Goal: Information Seeking & Learning: Understand process/instructions

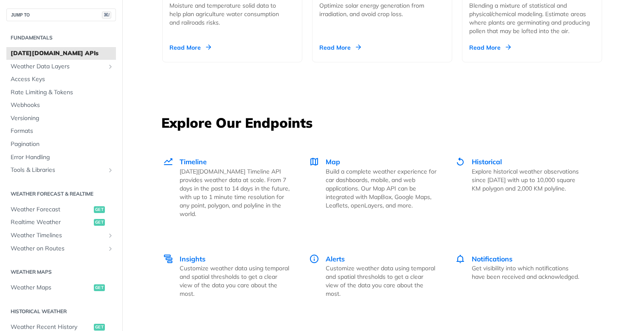
scroll to position [1076, 0]
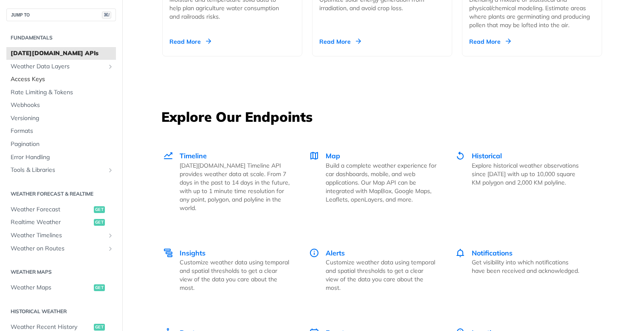
click at [65, 82] on span "Access Keys" at bounding box center [62, 79] width 103 height 8
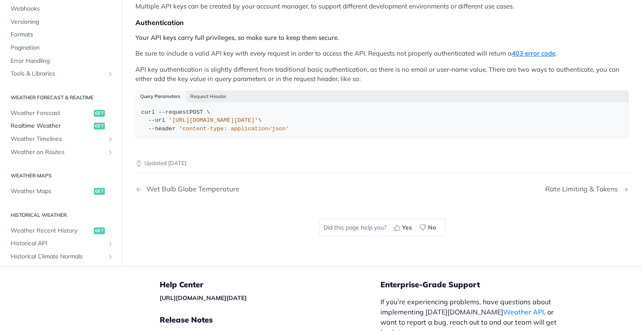
scroll to position [32, 0]
click at [43, 108] on span "Weather Forecast" at bounding box center [51, 112] width 81 height 8
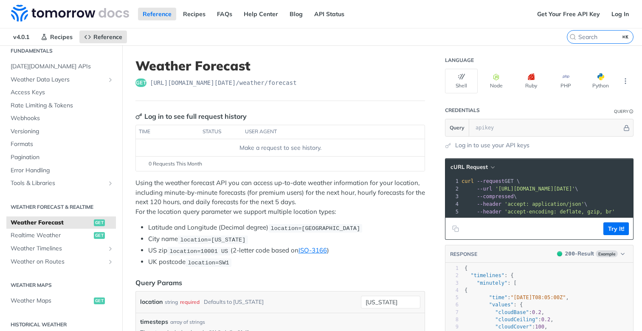
scroll to position [6, 0]
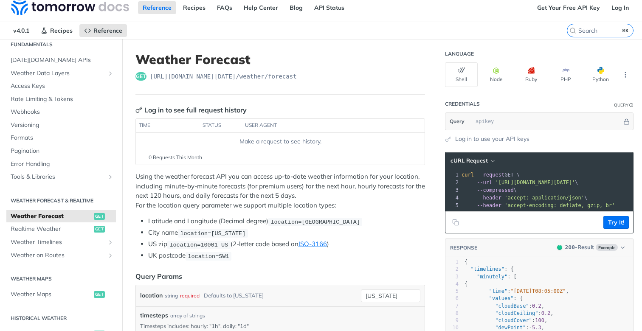
click at [260, 142] on div "Make a request to see history." at bounding box center [280, 141] width 282 height 9
click at [215, 109] on div "Log in to see full request history" at bounding box center [190, 110] width 111 height 10
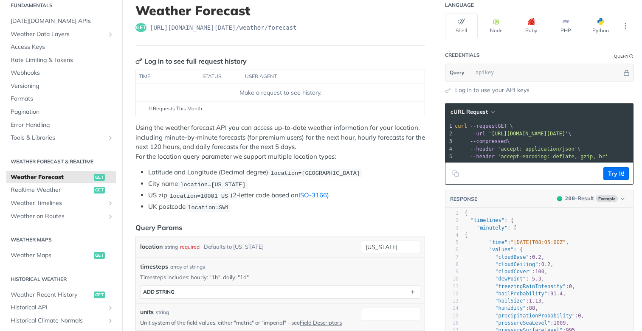
scroll to position [56, 0]
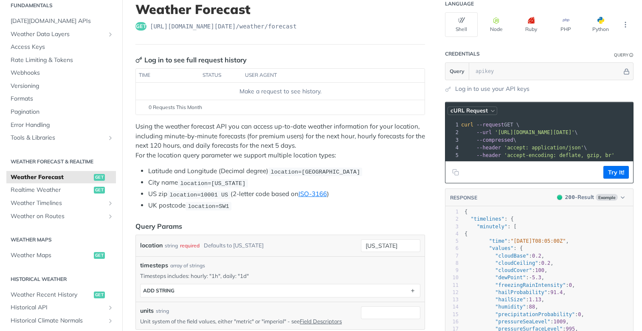
click at [478, 113] on span "cURL Request" at bounding box center [469, 110] width 37 height 7
click at [520, 197] on header "RESPONSE 200 - Result Example" at bounding box center [540, 198] width 188 height 18
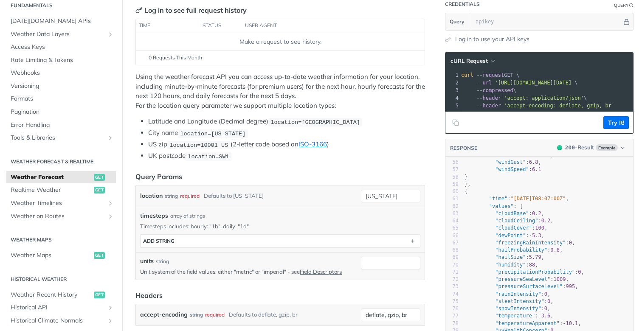
scroll to position [0, 0]
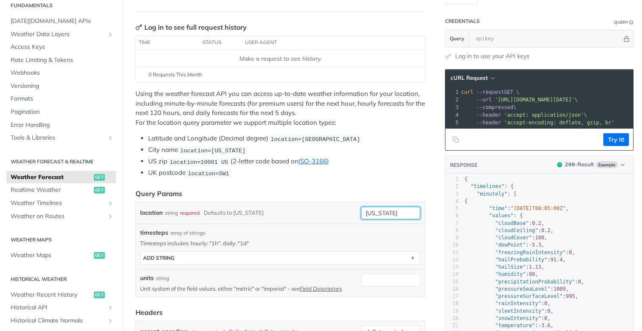
click at [369, 211] on input "[US_STATE]" at bounding box center [390, 213] width 59 height 13
click at [265, 257] on button "ADD string" at bounding box center [280, 258] width 279 height 13
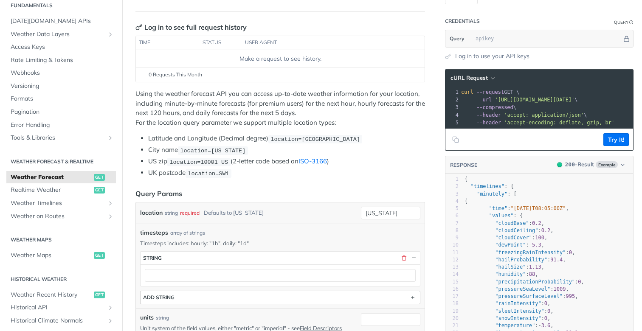
click at [265, 257] on button "string" at bounding box center [280, 258] width 279 height 13
